Goal: Navigation & Orientation: Find specific page/section

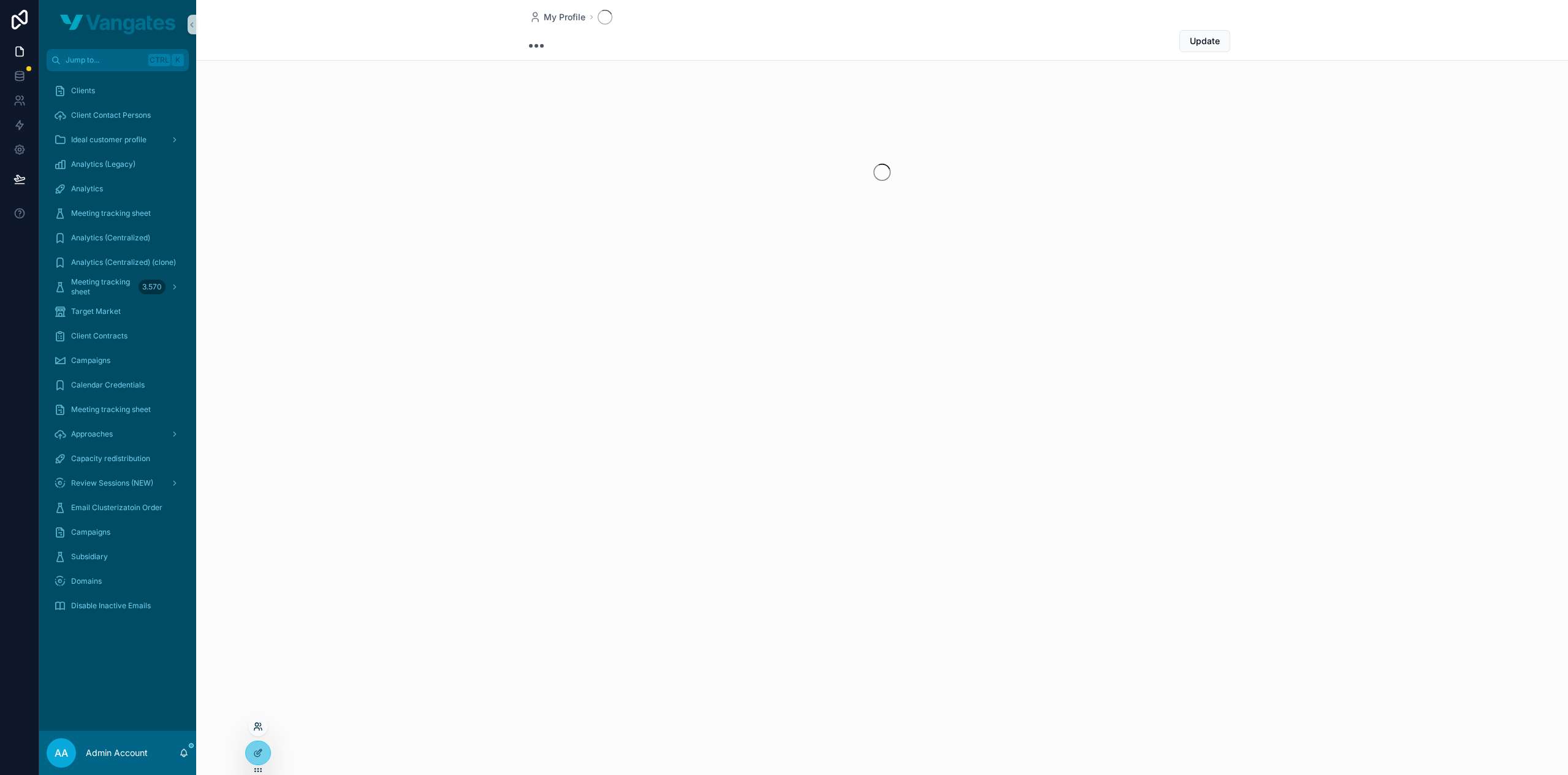
click at [257, 722] on icon at bounding box center [256, 723] width 3 height 3
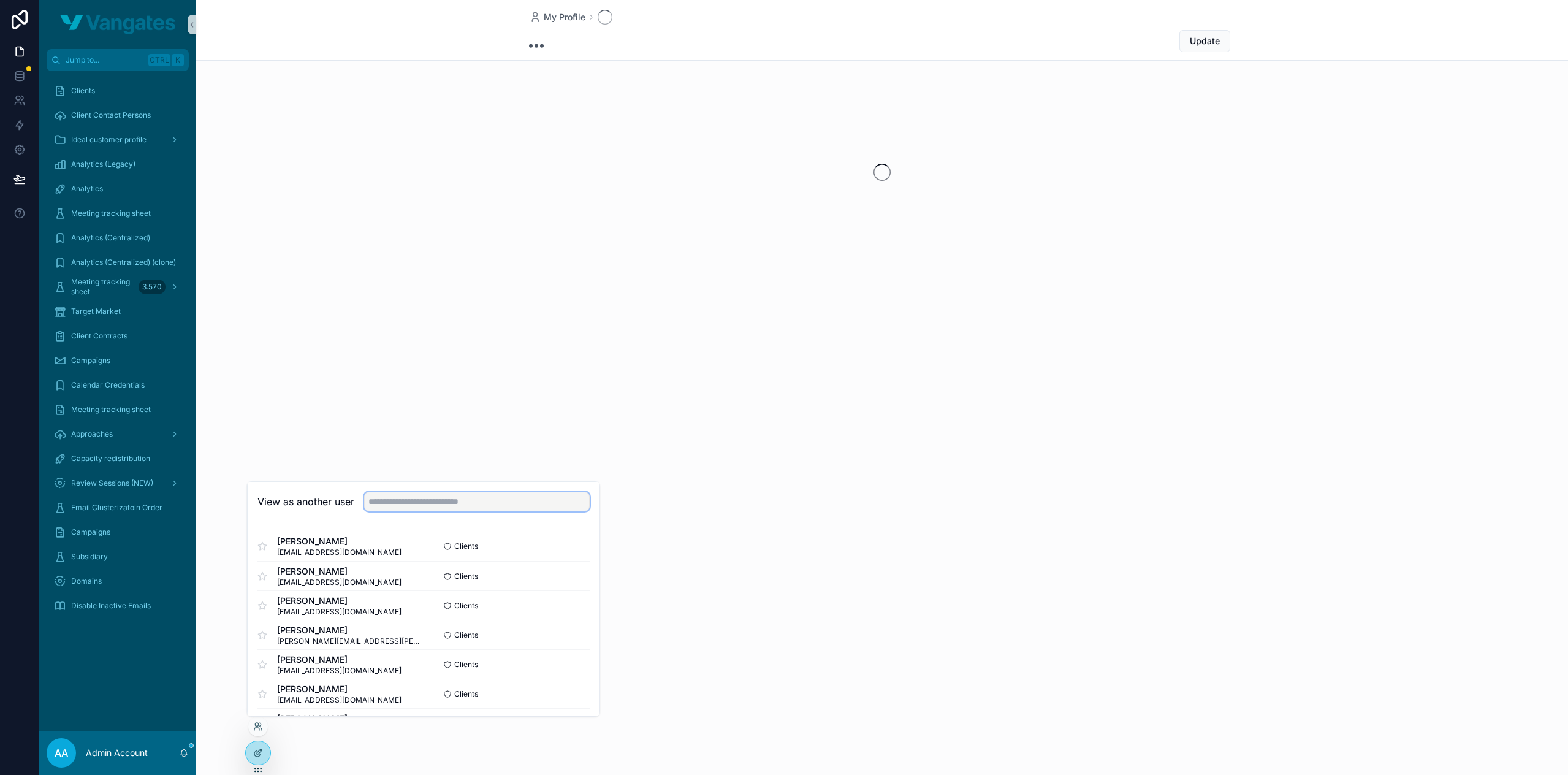
click at [436, 499] on input "text" at bounding box center [476, 501] width 225 height 19
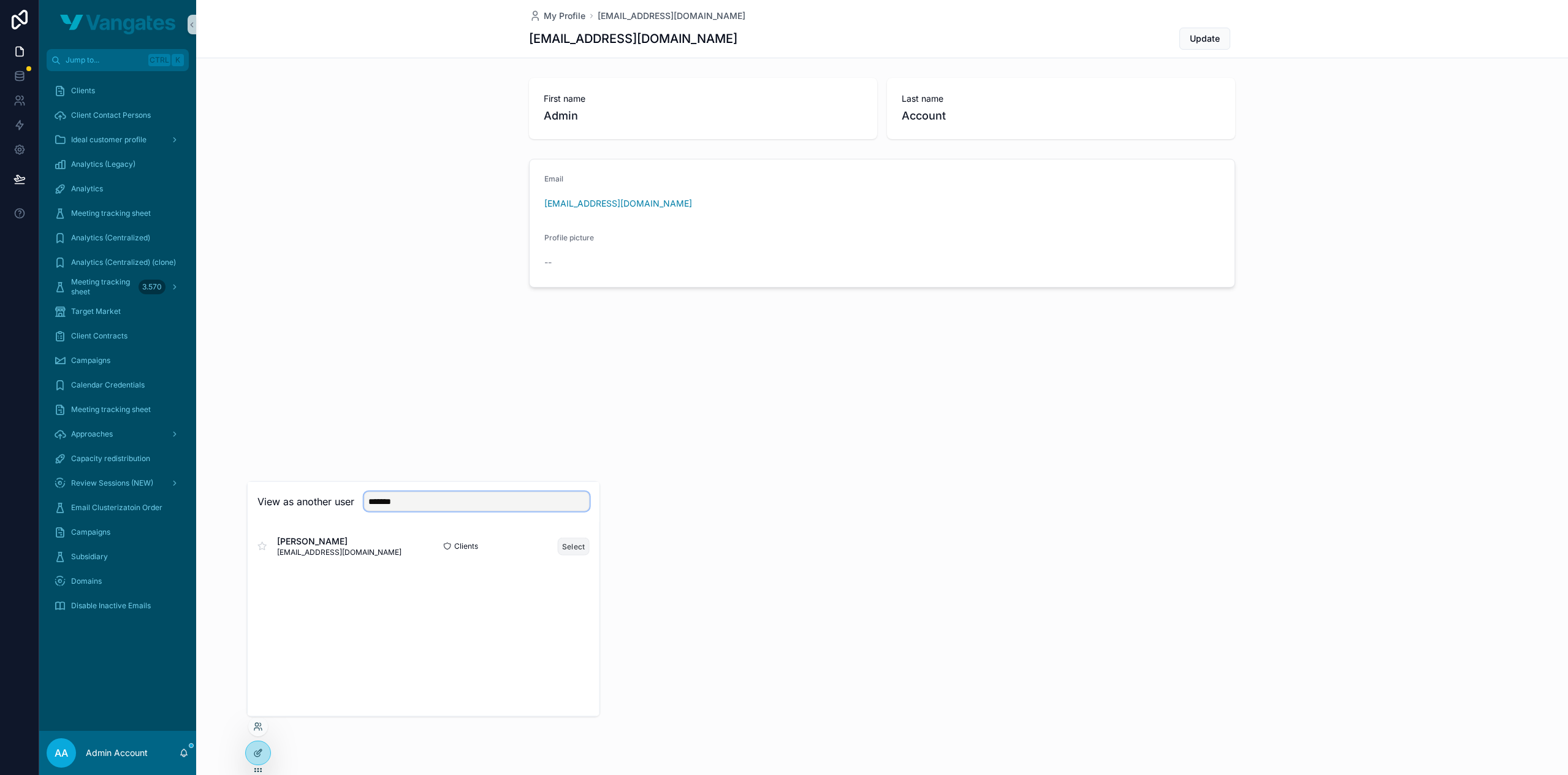
type input "*******"
click at [574, 545] on button "Select" at bounding box center [573, 546] width 32 height 18
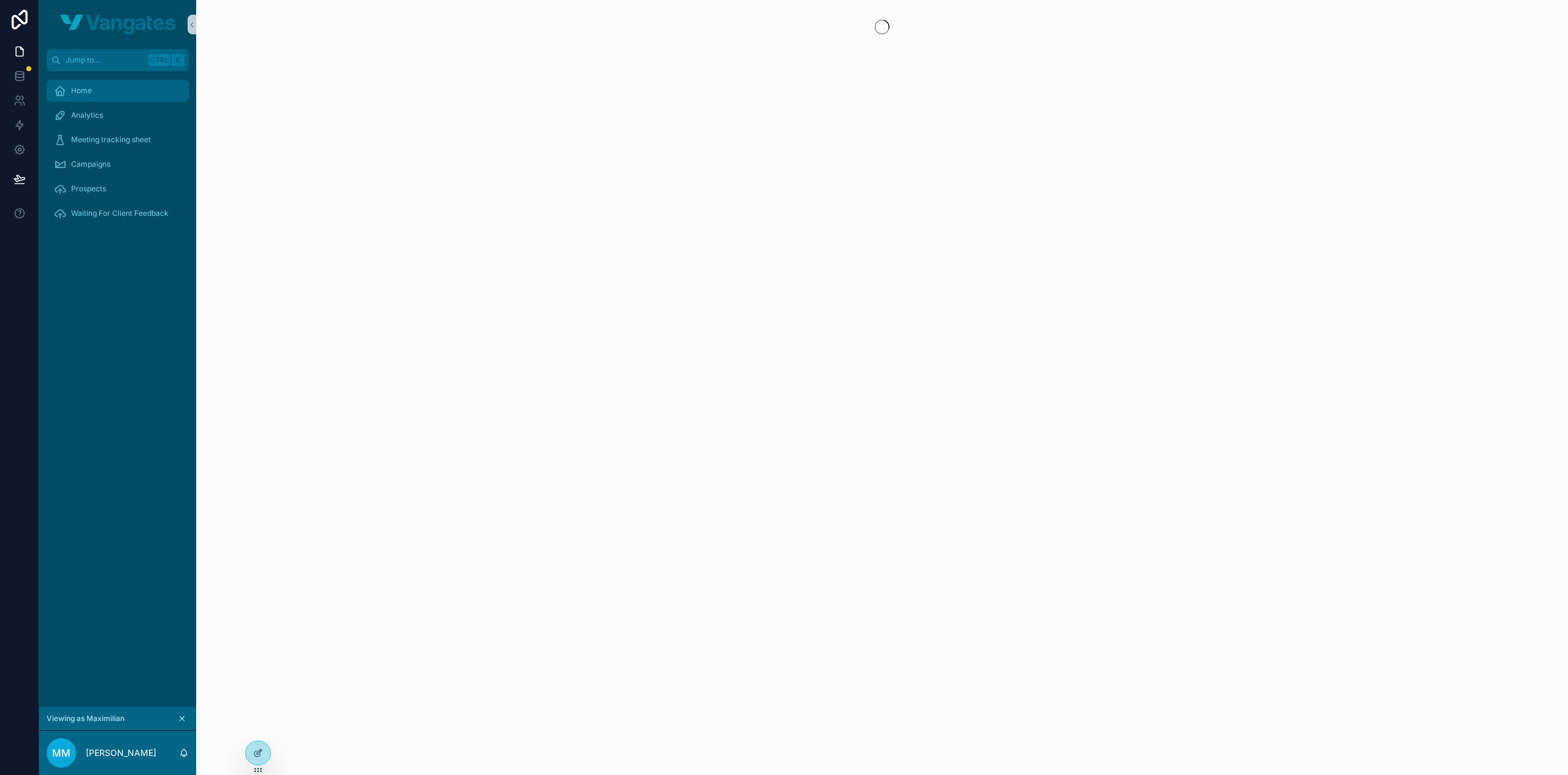
click at [98, 98] on div "Home" at bounding box center [117, 91] width 128 height 19
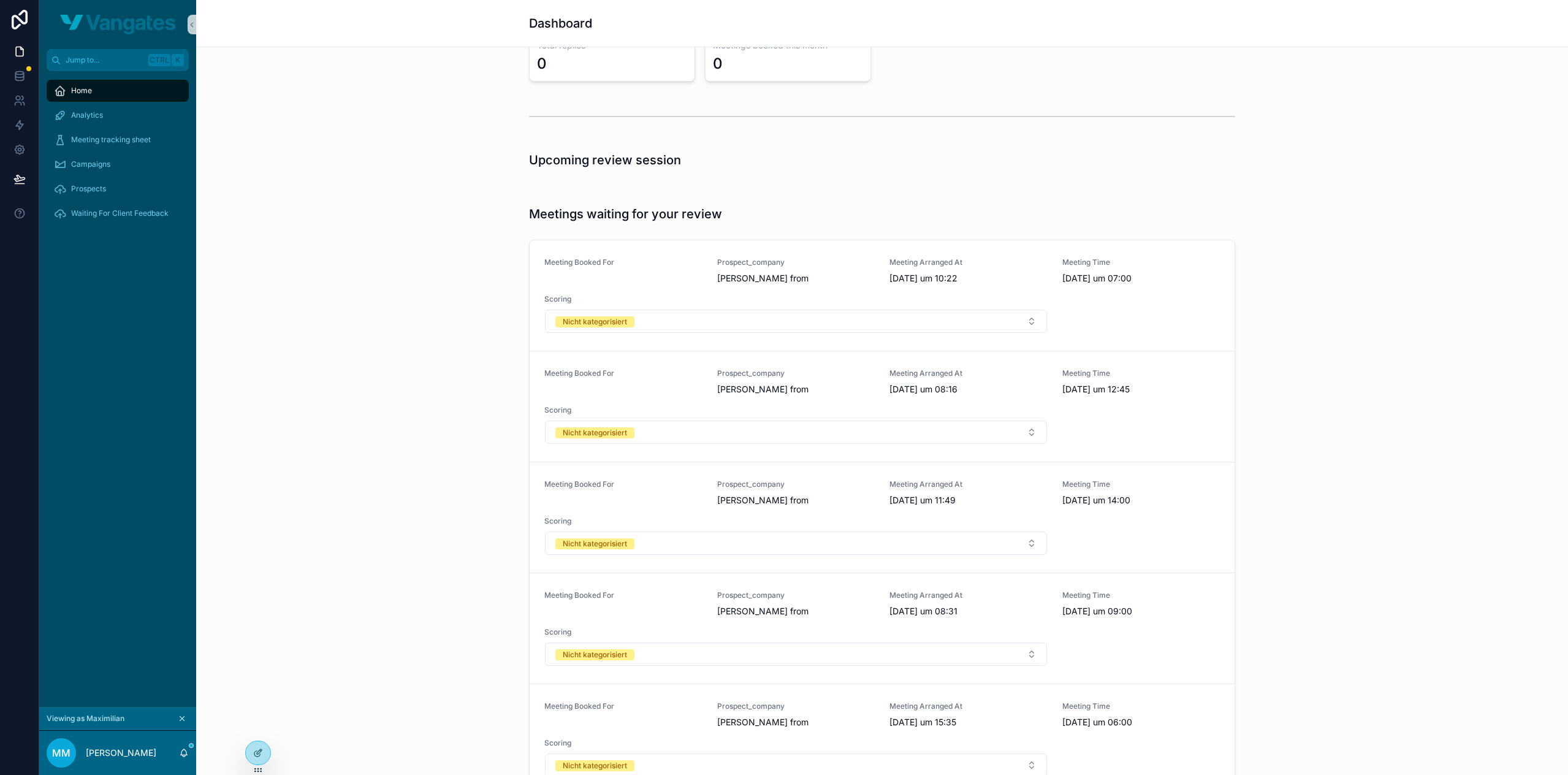
click at [1291, 448] on div "Meetings waiting for your review Meeting Booked For Prospect_company [PERSON_NA…" at bounding box center [882, 516] width 1352 height 630
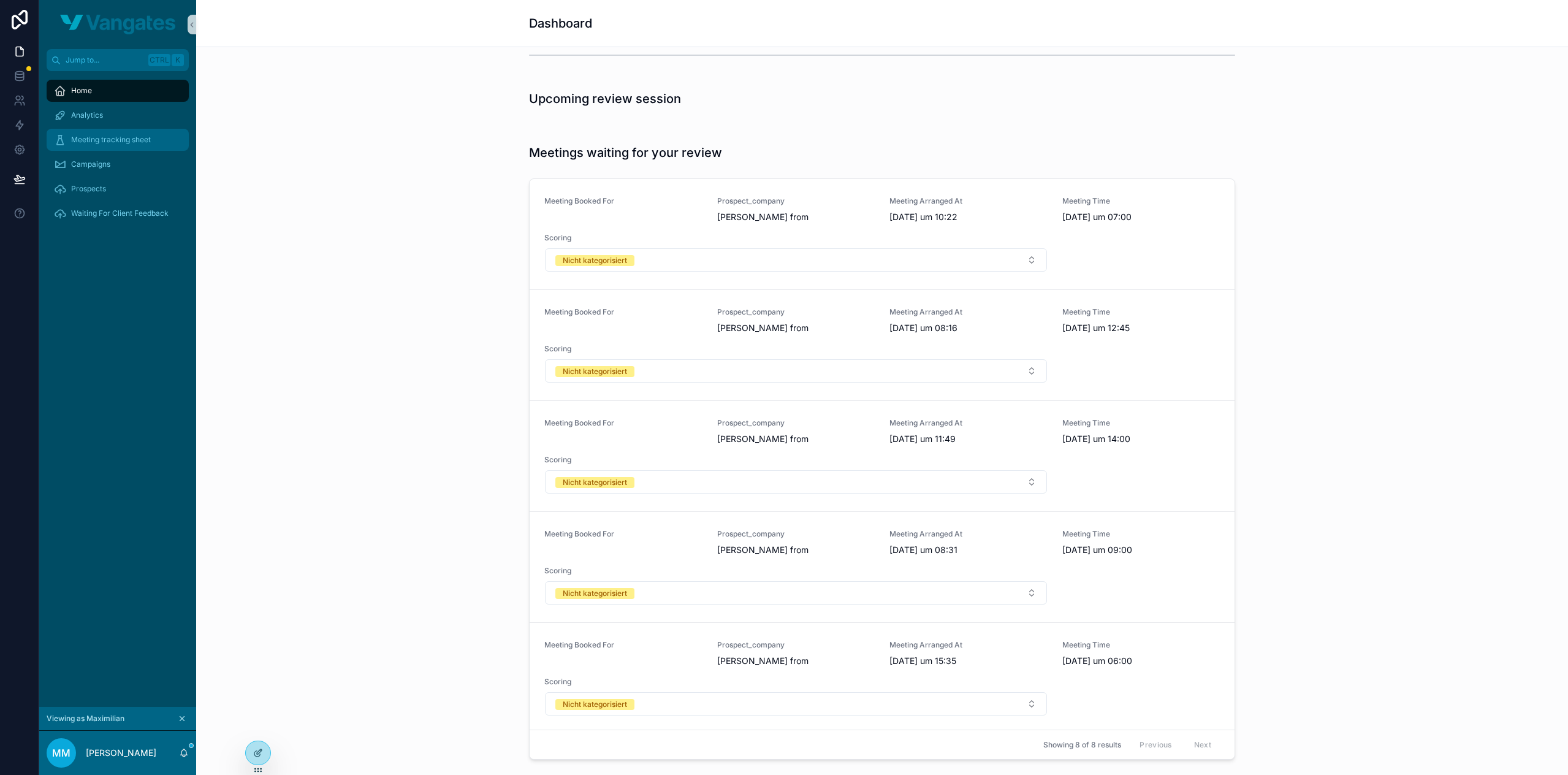
click at [105, 140] on span "Meeting tracking sheet" at bounding box center [111, 139] width 80 height 10
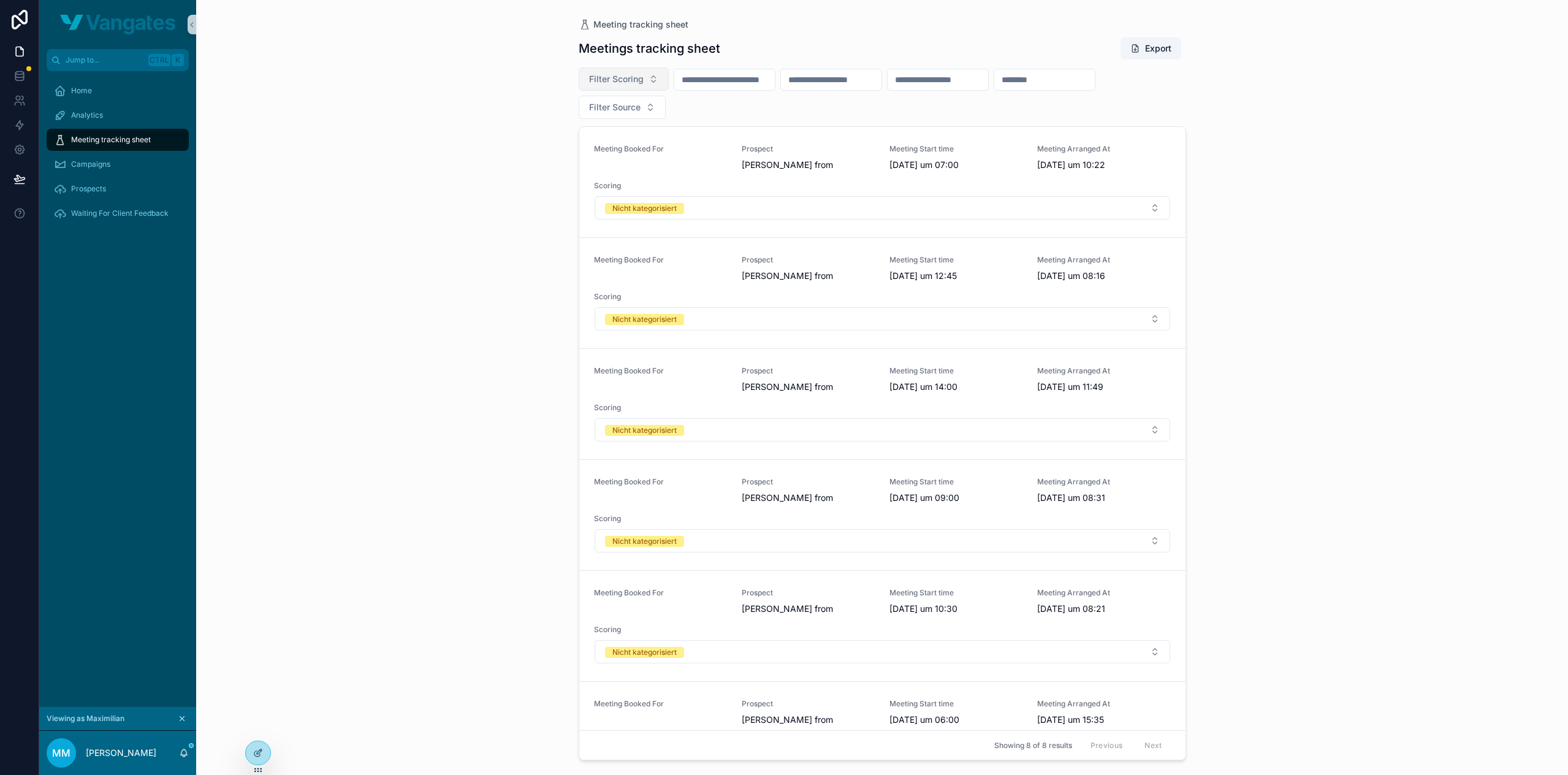
click at [642, 84] on span "Filter Scoring" at bounding box center [616, 79] width 55 height 13
click at [154, 98] on div "Home" at bounding box center [117, 91] width 128 height 19
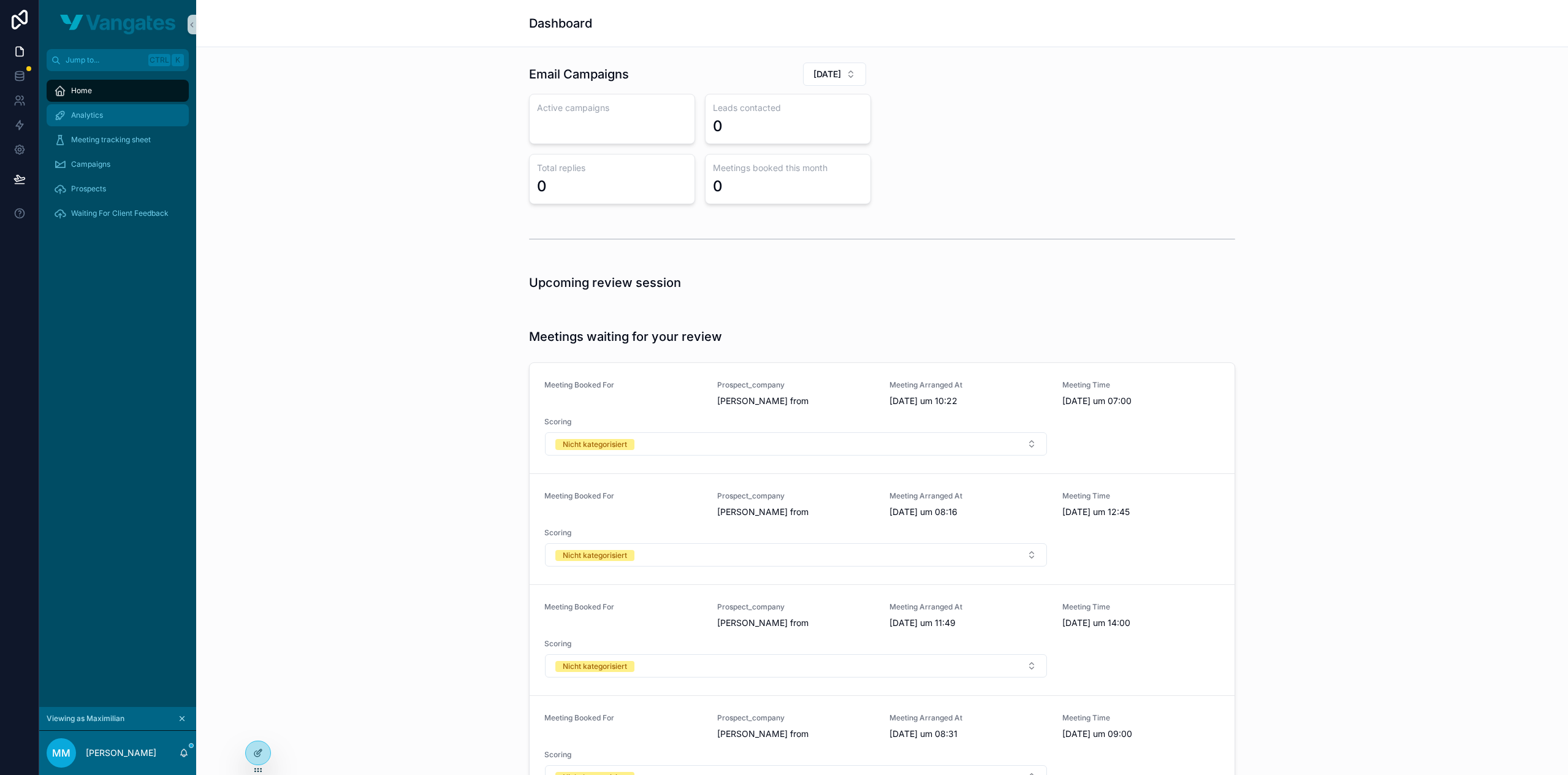
click at [87, 106] on div "Analytics" at bounding box center [117, 115] width 128 height 19
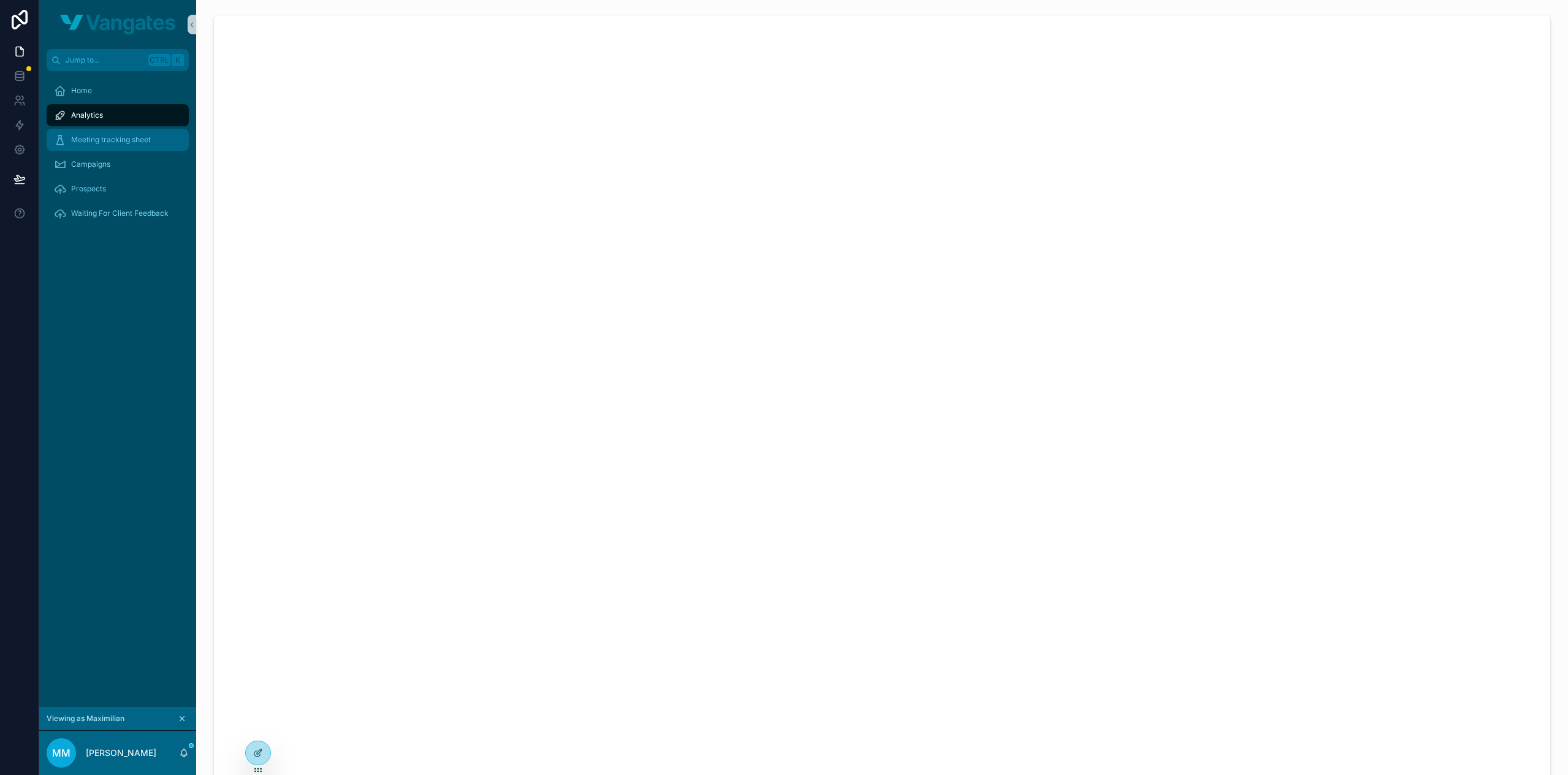
click at [112, 140] on span "Meeting tracking sheet" at bounding box center [111, 139] width 80 height 10
